Goal: Information Seeking & Learning: Learn about a topic

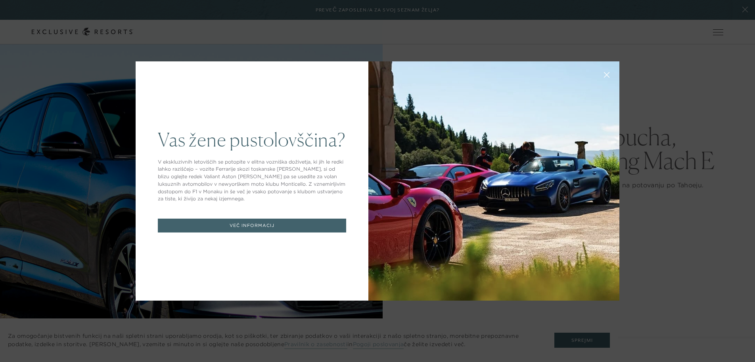
click at [451, 220] on div at bounding box center [493, 180] width 251 height 239
click at [271, 228] on font "VEČ INFORMACIJ" at bounding box center [251, 226] width 45 height 6
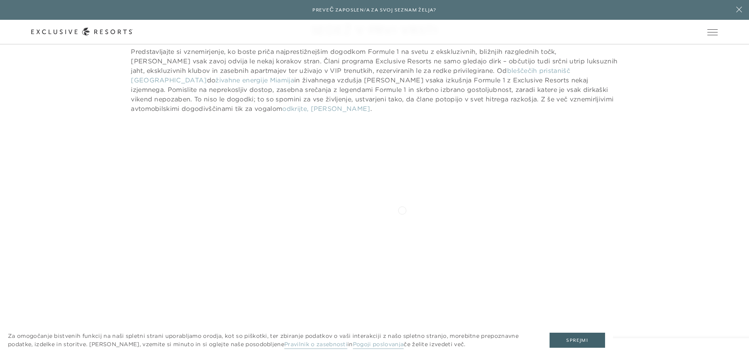
scroll to position [832, 0]
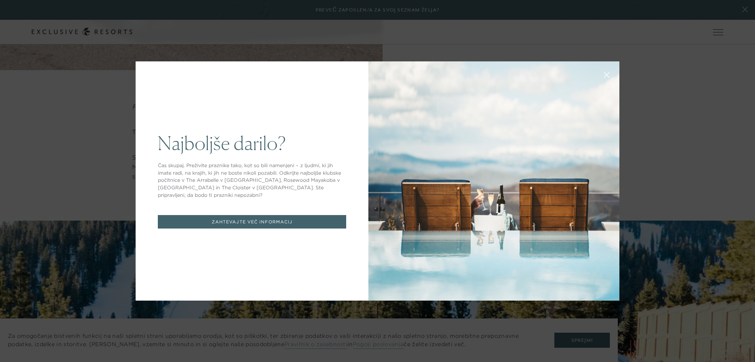
click at [606, 76] on button at bounding box center [606, 74] width 19 height 19
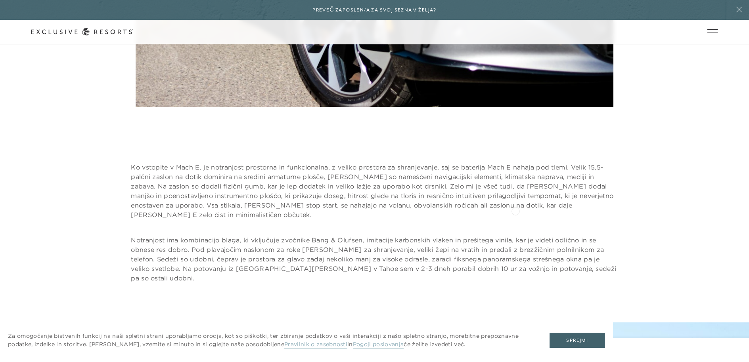
scroll to position [1903, 0]
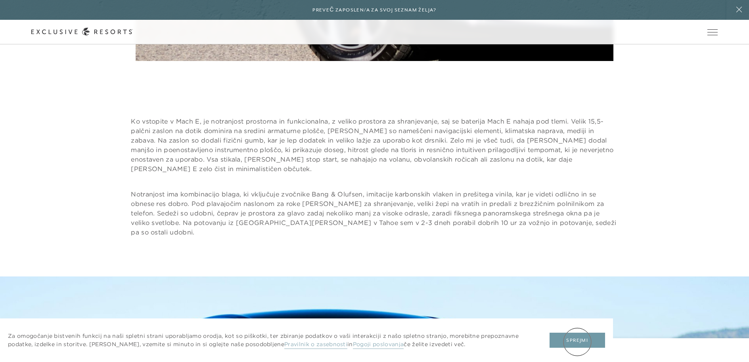
click at [577, 342] on font "Sprejmi" at bounding box center [577, 341] width 22 height 6
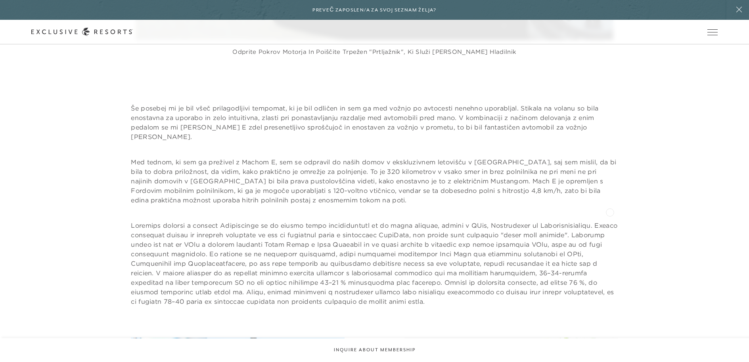
scroll to position [3567, 0]
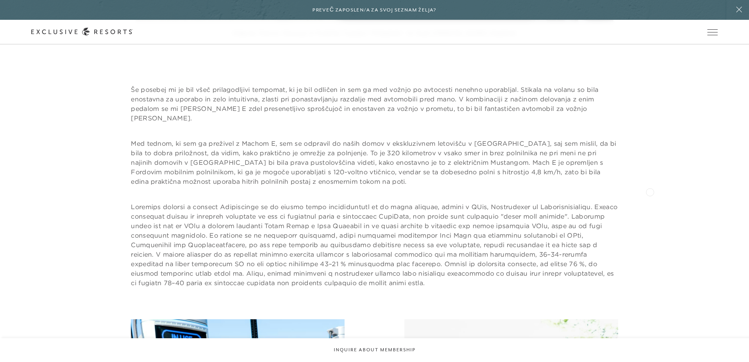
drag, startPoint x: 576, startPoint y: 213, endPoint x: 650, endPoint y: 191, distance: 77.1
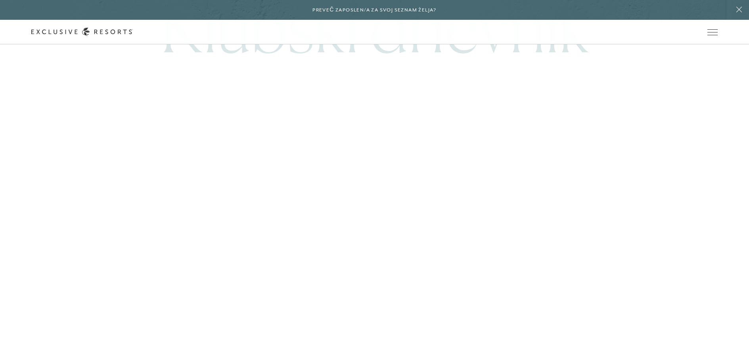
scroll to position [6691, 0]
